Goal: Book appointment/travel/reservation

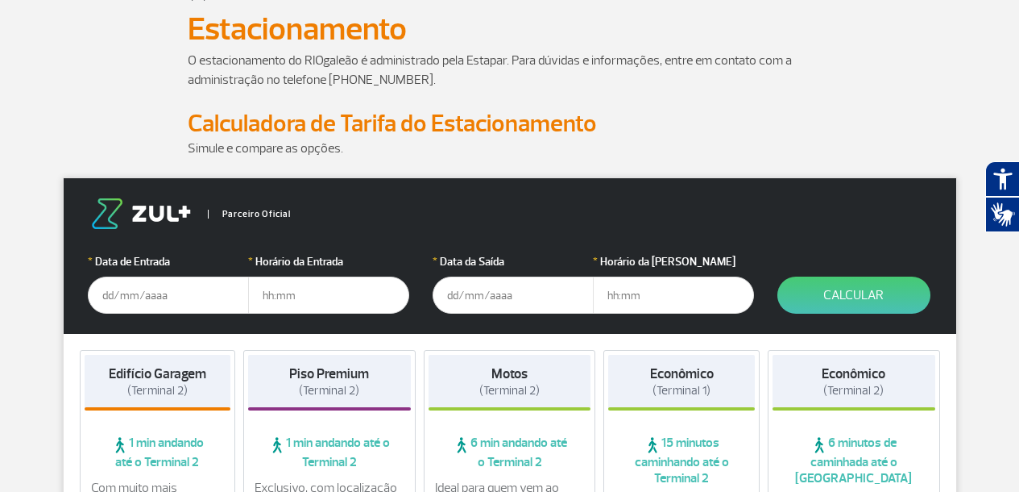
scroll to position [115, 0]
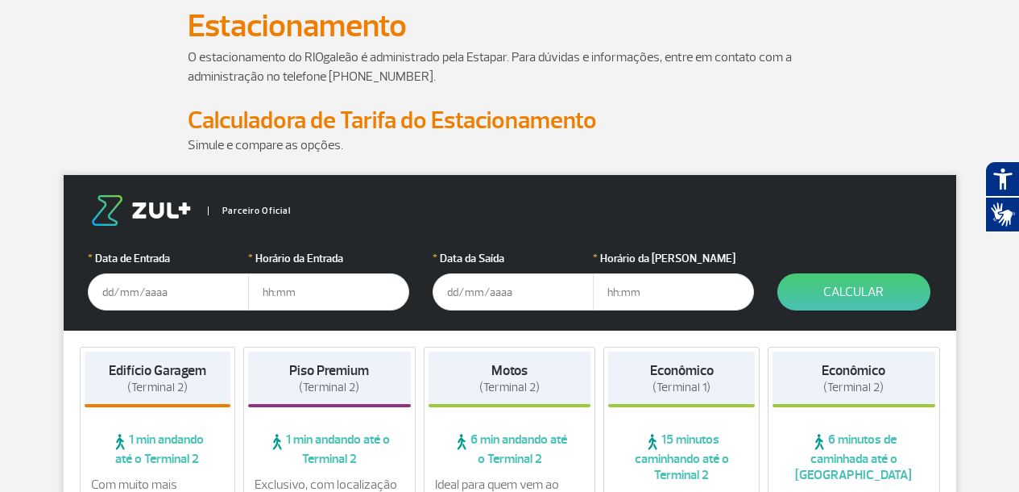
click at [160, 295] on input "text" at bounding box center [168, 291] width 161 height 37
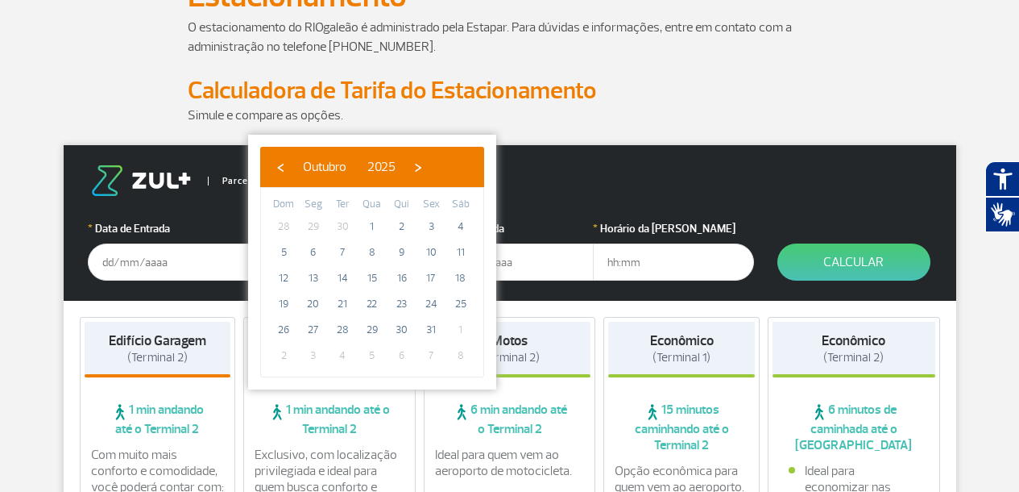
scroll to position [147, 0]
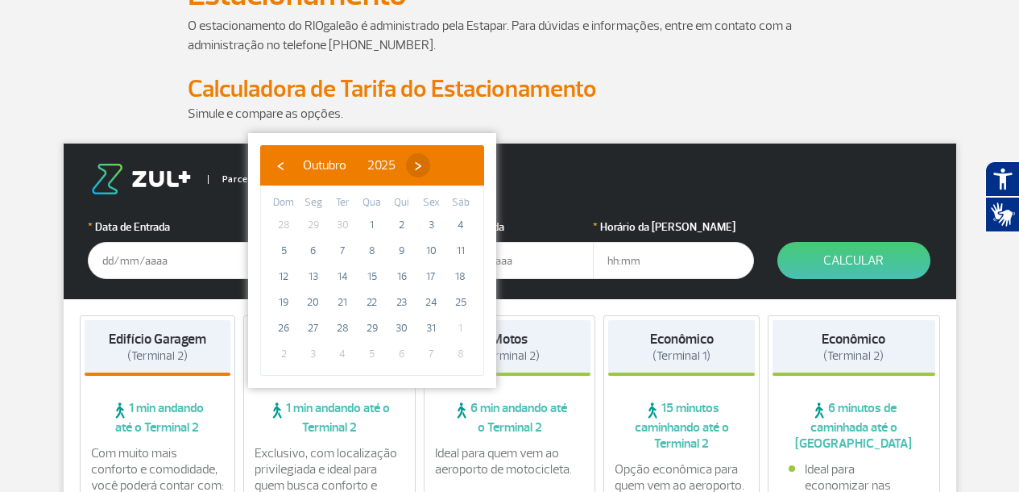
click at [430, 164] on span "›" at bounding box center [418, 165] width 24 height 24
click at [406, 277] on span "13" at bounding box center [402, 277] width 26 height 26
type input "[DATE]"
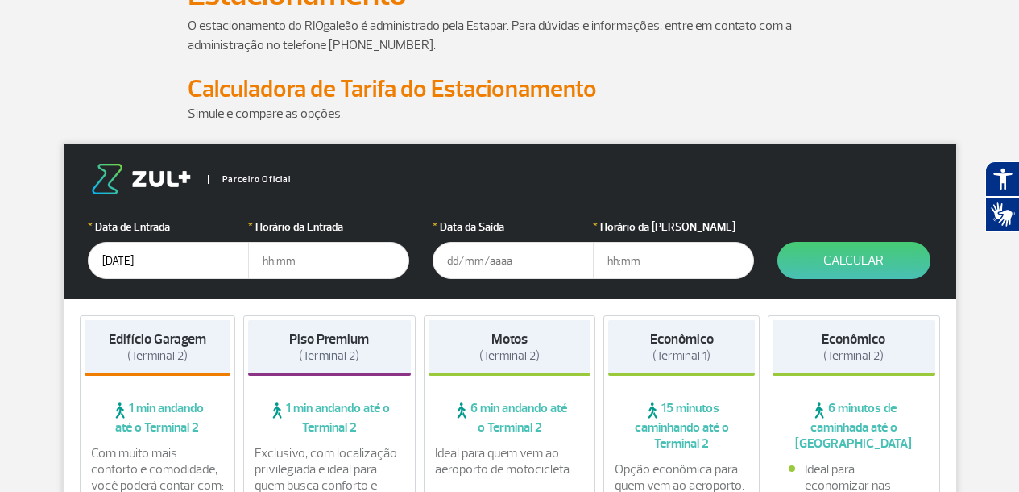
click at [318, 267] on input "text" at bounding box center [328, 260] width 161 height 37
type input "07:00"
click at [502, 240] on div "* Data da [PERSON_NAME]" at bounding box center [513, 248] width 161 height 60
click at [506, 257] on input "text" at bounding box center [513, 260] width 161 height 37
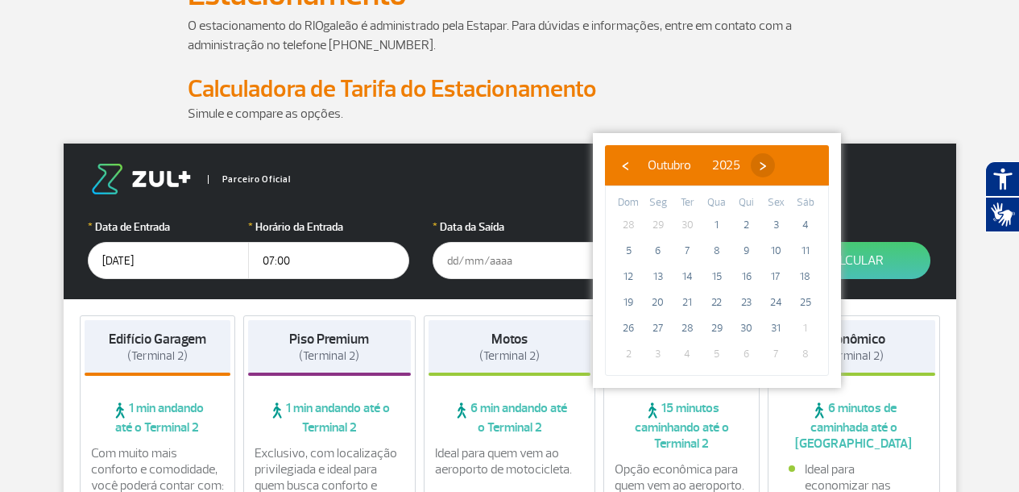
click at [775, 172] on span "›" at bounding box center [763, 165] width 24 height 24
click at [662, 302] on span "17" at bounding box center [659, 302] width 26 height 26
type input "[DATE]"
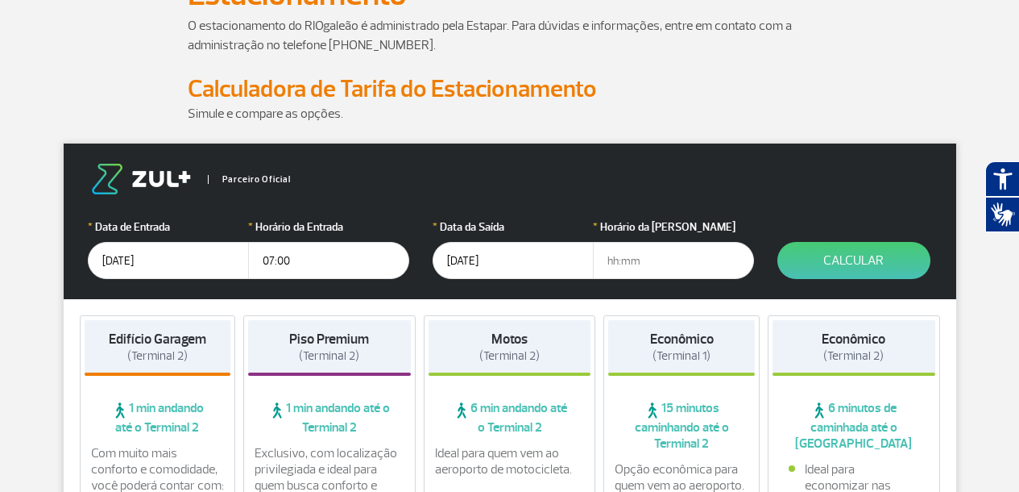
click at [629, 255] on input "text" at bounding box center [673, 260] width 161 height 37
type input "19:00"
click at [850, 250] on button "Calcular" at bounding box center [854, 260] width 153 height 37
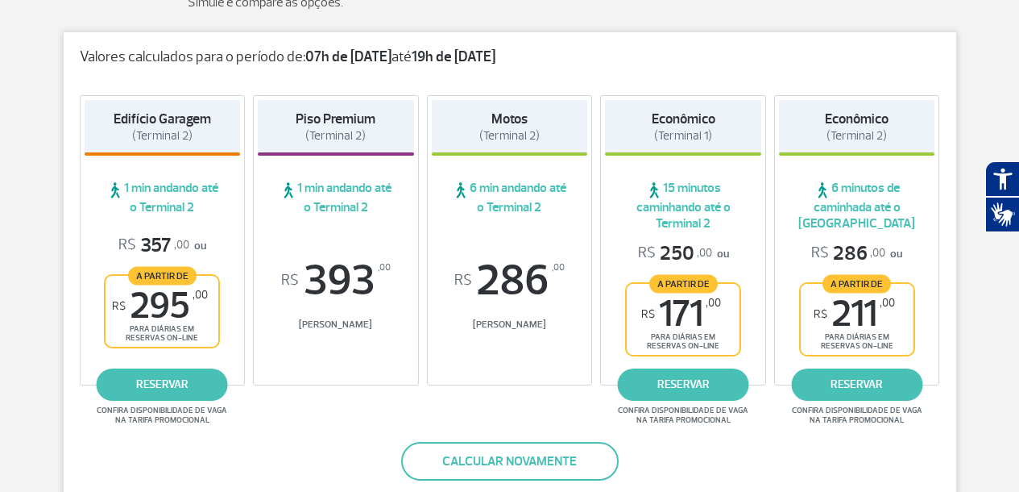
scroll to position [263, 0]
